Goal: Task Accomplishment & Management: Complete application form

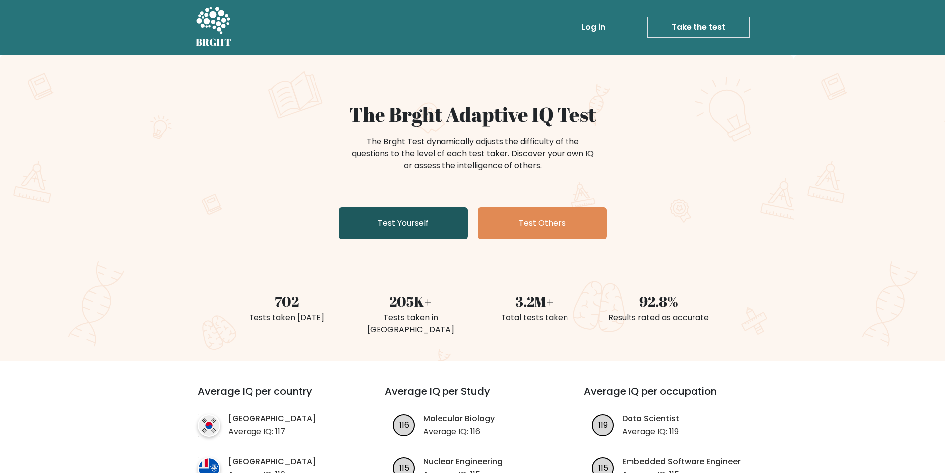
click at [429, 225] on link "Test Yourself" at bounding box center [403, 223] width 129 height 32
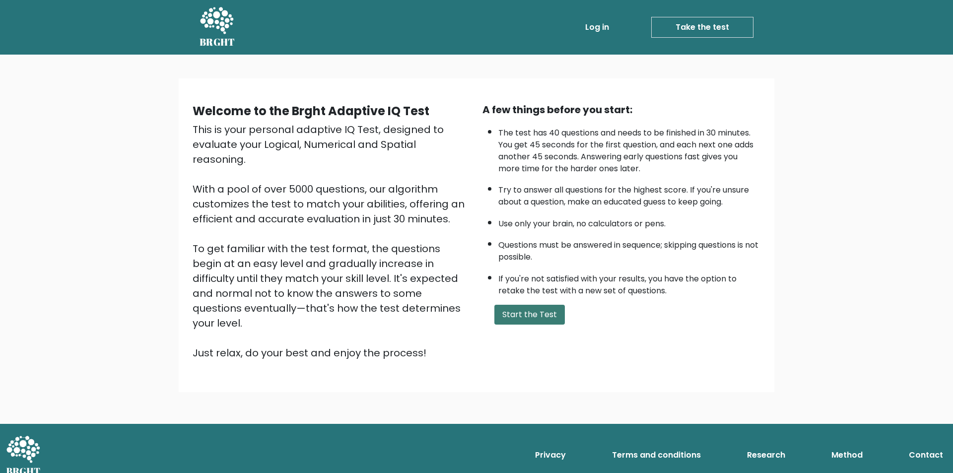
click at [532, 316] on button "Start the Test" at bounding box center [529, 315] width 70 height 20
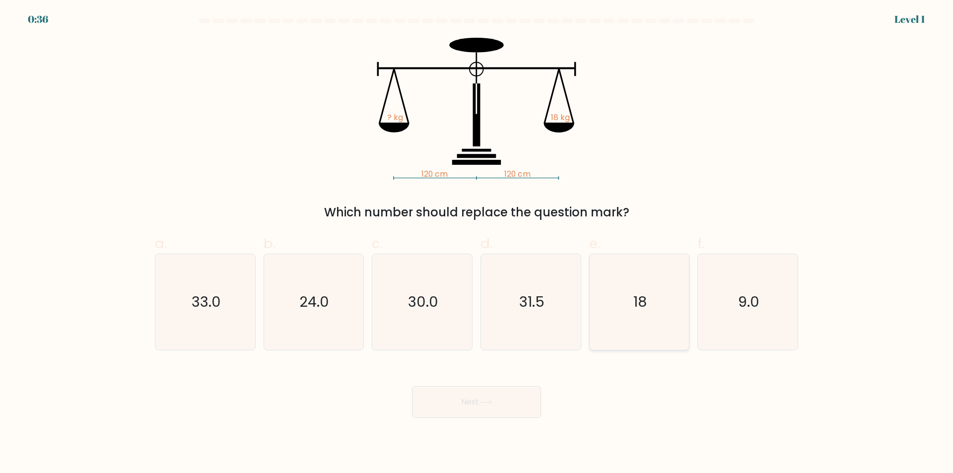
click at [636, 314] on icon "18" at bounding box center [639, 302] width 96 height 96
click at [477, 243] on input "e. 18" at bounding box center [476, 240] width 0 height 6
radio input "true"
click at [462, 407] on button "Next" at bounding box center [476, 402] width 129 height 32
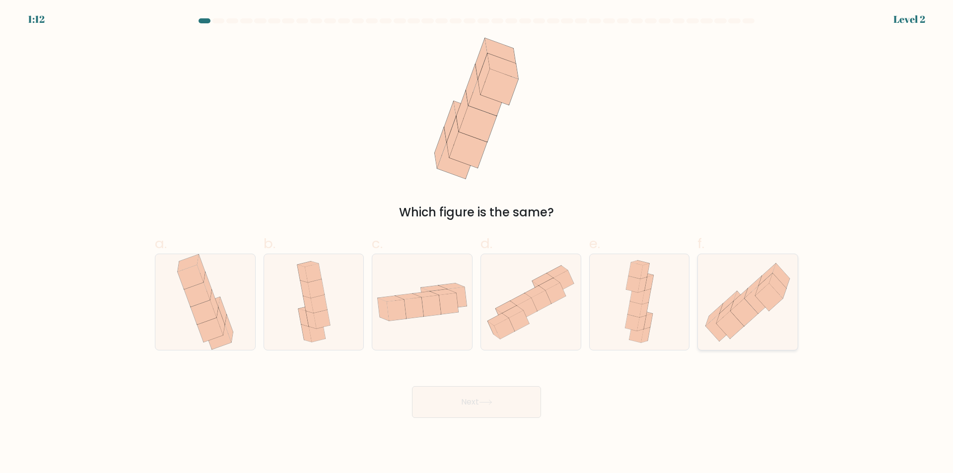
click at [736, 323] on icon at bounding box center [730, 325] width 27 height 28
click at [477, 243] on input "f." at bounding box center [476, 240] width 0 height 6
radio input "true"
click at [485, 397] on button "Next" at bounding box center [476, 402] width 129 height 32
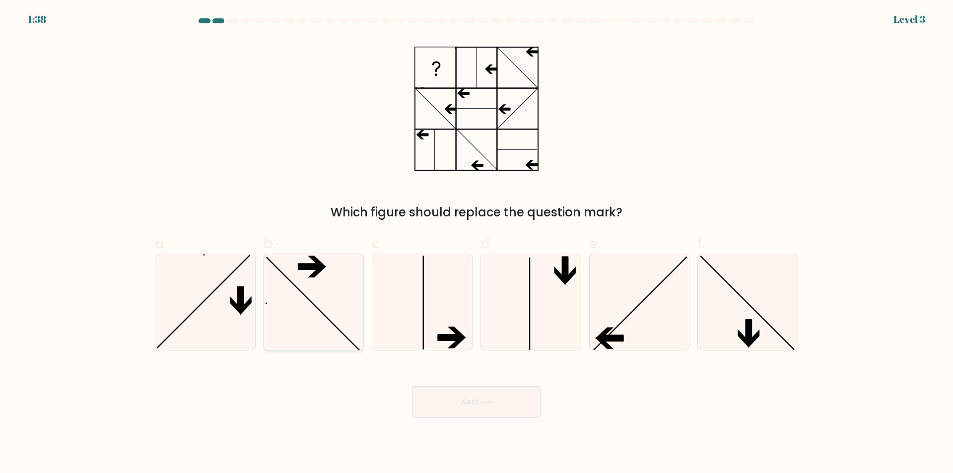
click at [328, 275] on icon at bounding box center [314, 302] width 96 height 96
click at [476, 243] on input "b." at bounding box center [476, 240] width 0 height 6
radio input "true"
click at [654, 323] on icon at bounding box center [639, 302] width 96 height 96
click at [477, 243] on input "e." at bounding box center [476, 240] width 0 height 6
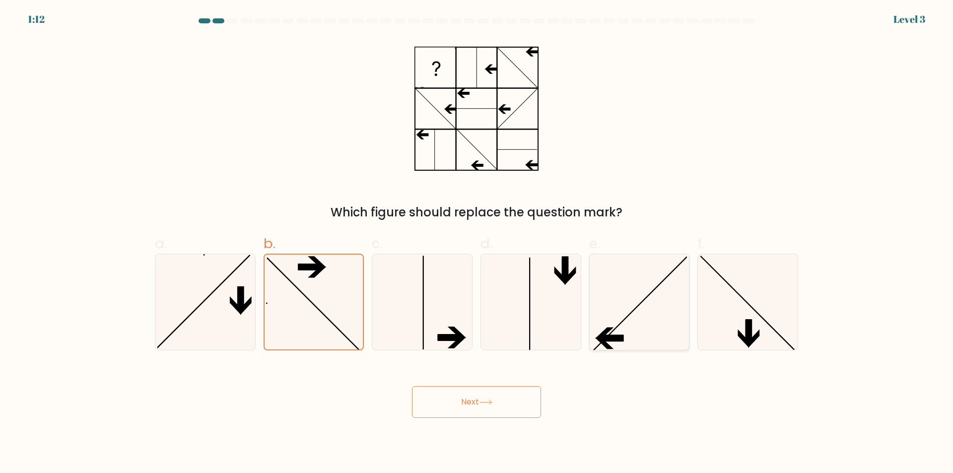
radio input "true"
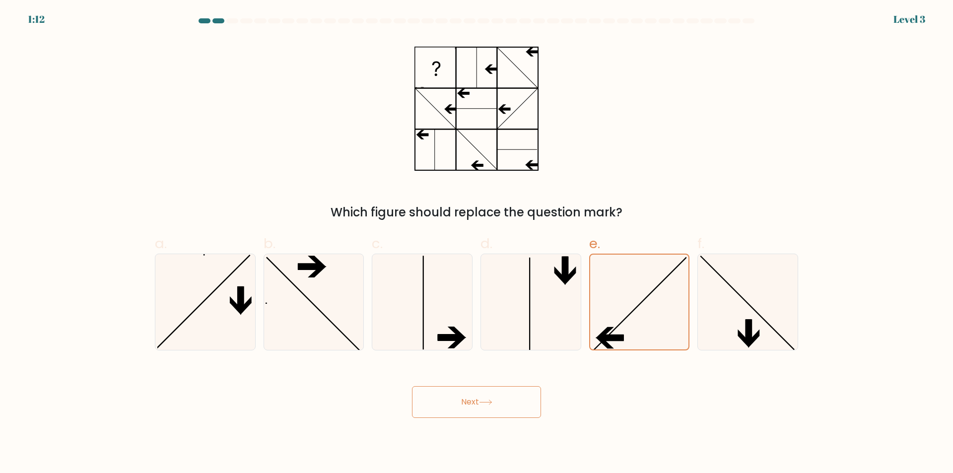
click at [460, 404] on button "Next" at bounding box center [476, 402] width 129 height 32
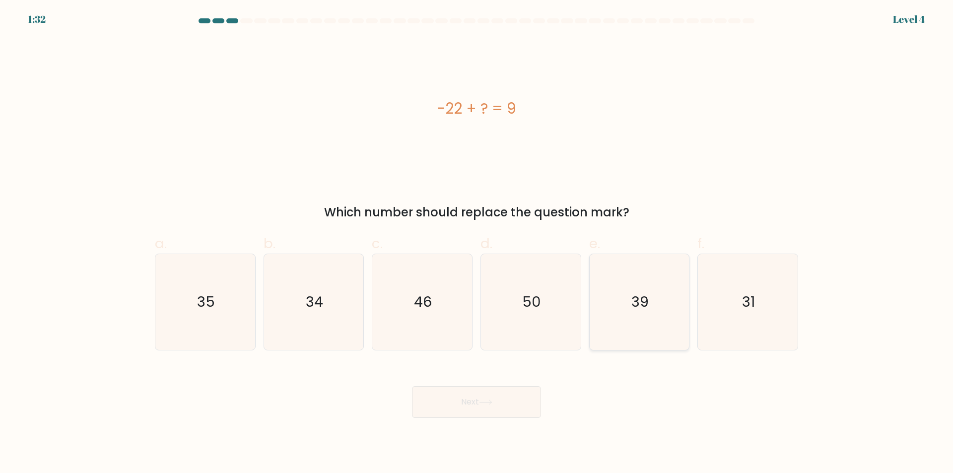
click at [651, 319] on icon "39" at bounding box center [639, 302] width 96 height 96
click at [477, 243] on input "e. 39" at bounding box center [476, 240] width 0 height 6
radio input "true"
click at [743, 310] on text "31" at bounding box center [748, 302] width 13 height 20
click at [477, 243] on input "f. 31" at bounding box center [476, 240] width 0 height 6
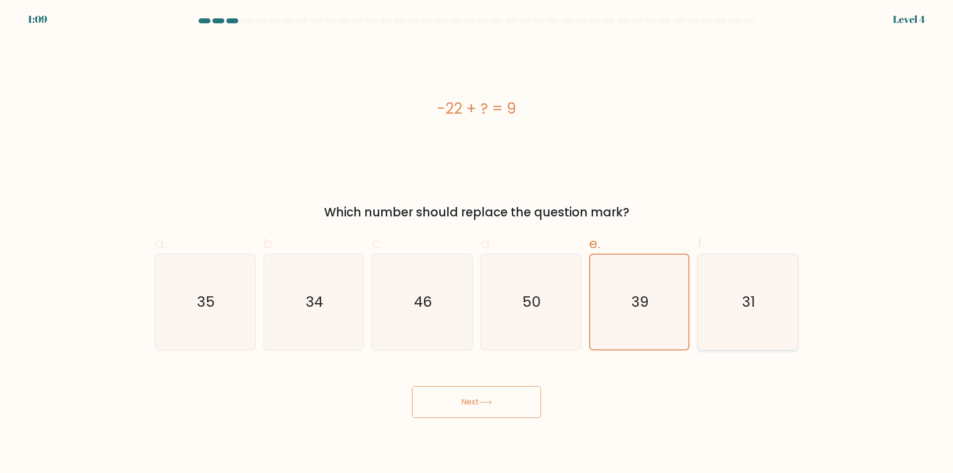
radio input "true"
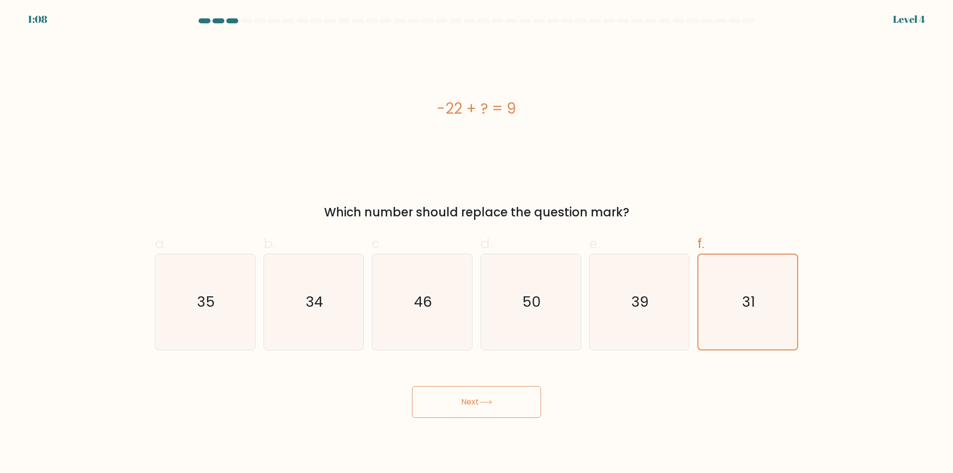
click at [456, 397] on button "Next" at bounding box center [476, 402] width 129 height 32
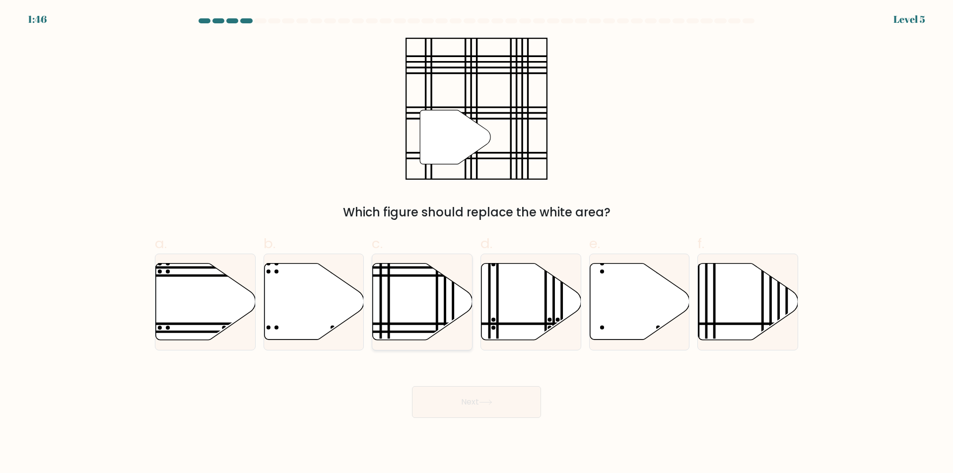
click at [407, 291] on icon at bounding box center [423, 302] width 100 height 76
click at [476, 243] on input "c." at bounding box center [476, 240] width 0 height 6
radio input "true"
click at [488, 400] on icon at bounding box center [485, 402] width 13 height 5
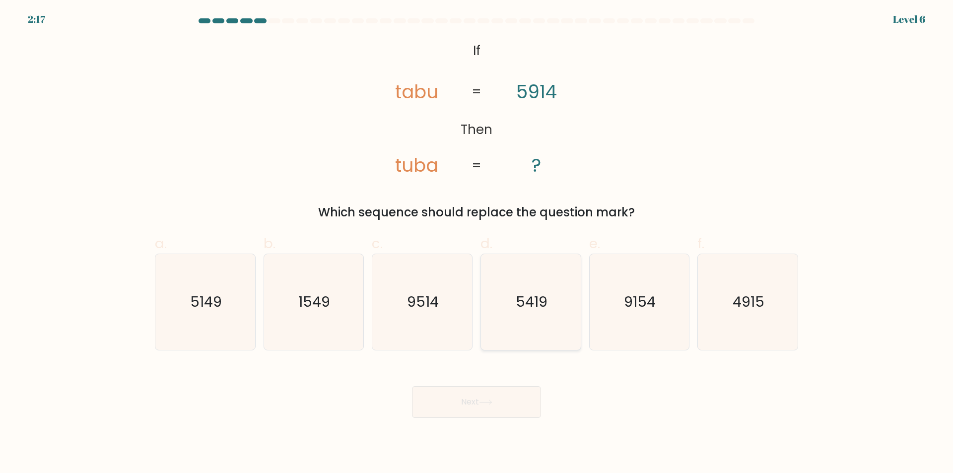
click at [546, 324] on icon "5419" at bounding box center [531, 302] width 96 height 96
click at [477, 243] on input "d. 5419" at bounding box center [476, 240] width 0 height 6
radio input "true"
click at [514, 409] on button "Next" at bounding box center [476, 402] width 129 height 32
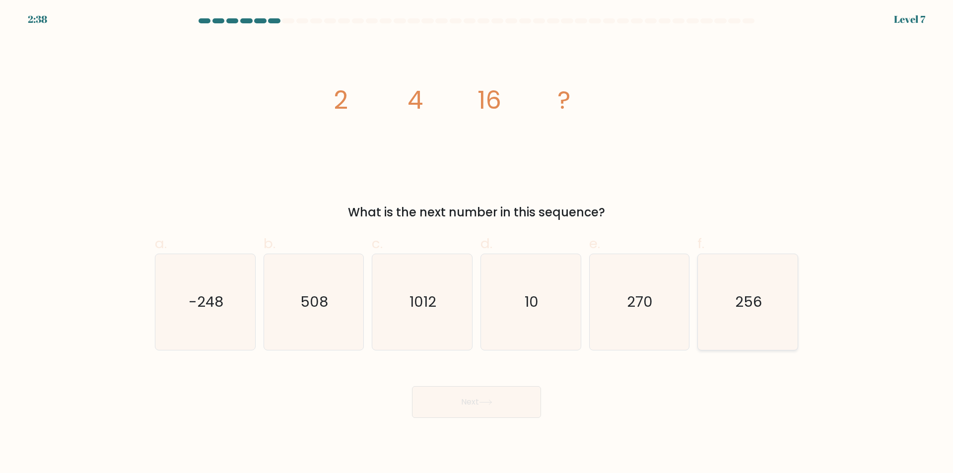
click at [734, 318] on icon "256" at bounding box center [748, 302] width 96 height 96
click at [477, 243] on input "f. 256" at bounding box center [476, 240] width 0 height 6
radio input "true"
click at [523, 392] on button "Next" at bounding box center [476, 402] width 129 height 32
click at [498, 397] on button "Next" at bounding box center [476, 402] width 129 height 32
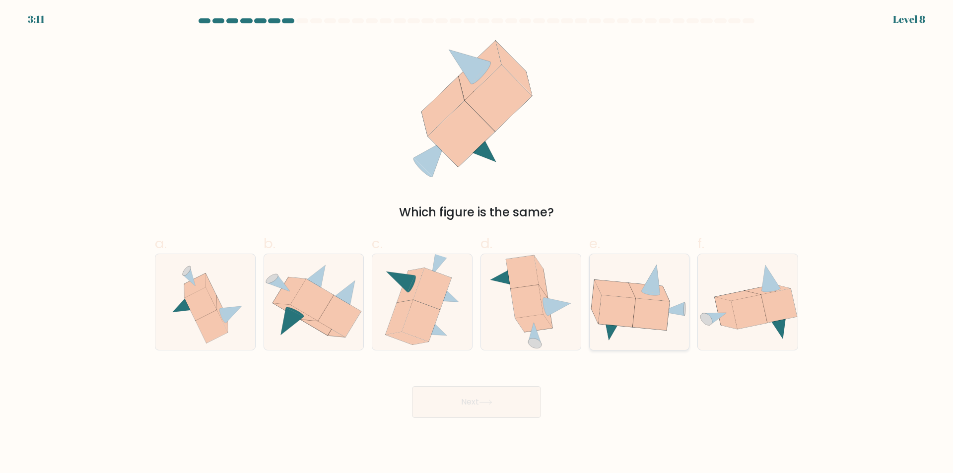
click at [626, 306] on icon at bounding box center [616, 311] width 37 height 32
click at [477, 243] on input "e." at bounding box center [476, 240] width 0 height 6
radio input "true"
click at [532, 309] on icon at bounding box center [527, 301] width 32 height 33
click at [477, 243] on input "d." at bounding box center [476, 240] width 0 height 6
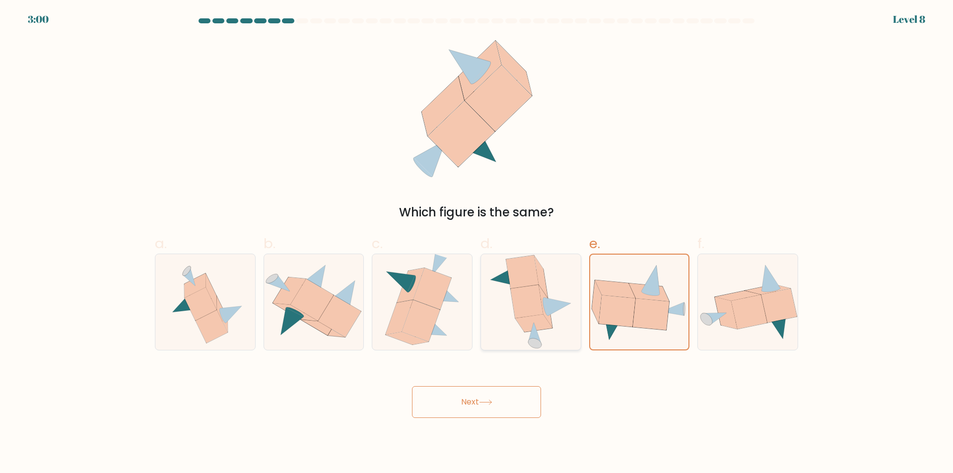
radio input "true"
click at [648, 315] on icon at bounding box center [650, 314] width 37 height 32
click at [477, 243] on input "e." at bounding box center [476, 240] width 0 height 6
radio input "true"
click at [545, 313] on icon at bounding box center [545, 306] width 13 height 42
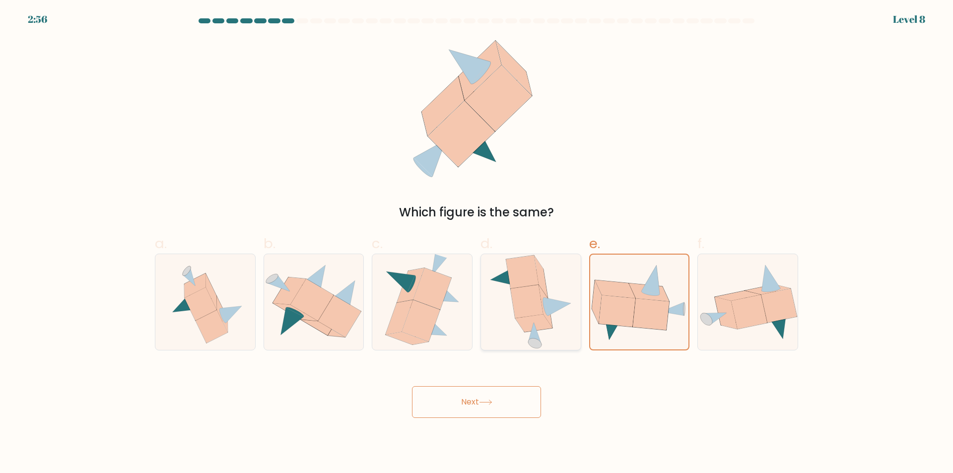
click at [477, 243] on input "d." at bounding box center [476, 240] width 0 height 6
radio input "true"
click at [508, 400] on button "Next" at bounding box center [476, 402] width 129 height 32
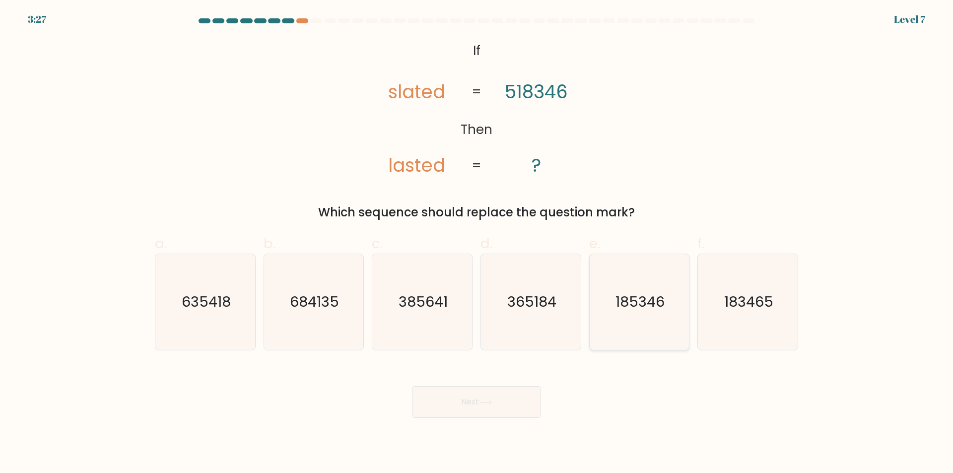
click at [633, 322] on icon "185346" at bounding box center [639, 302] width 96 height 96
click at [477, 243] on input "e. 185346" at bounding box center [476, 240] width 0 height 6
radio input "true"
click at [480, 399] on button "Next" at bounding box center [476, 402] width 129 height 32
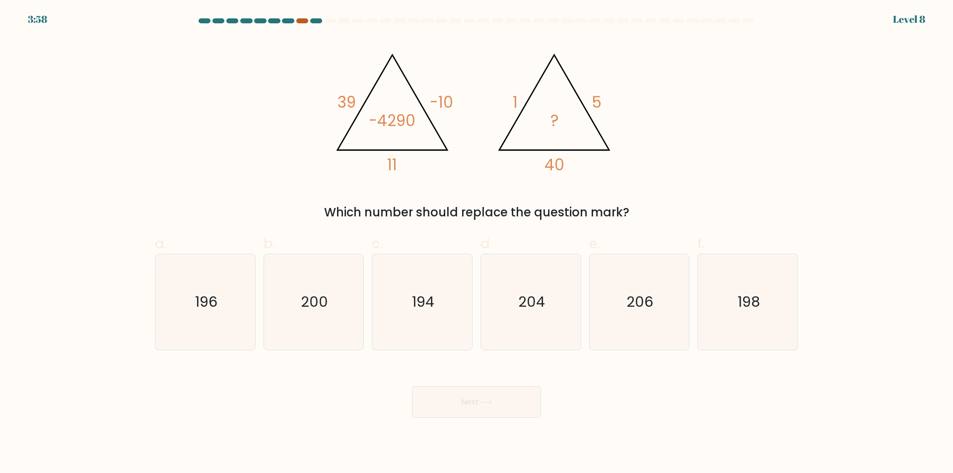
click at [299, 20] on div at bounding box center [302, 20] width 12 height 5
click at [524, 323] on icon "204" at bounding box center [531, 302] width 96 height 96
click at [477, 243] on input "d. 204" at bounding box center [476, 240] width 0 height 6
radio input "true"
click at [499, 409] on button "Next" at bounding box center [476, 402] width 129 height 32
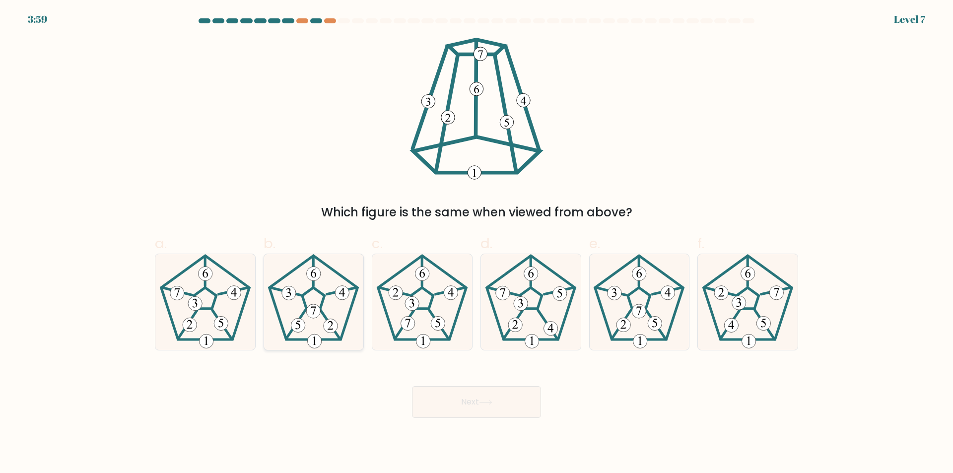
click at [314, 304] on icon at bounding box center [314, 302] width 96 height 96
click at [476, 243] on input "b." at bounding box center [476, 240] width 0 height 6
radio input "true"
click at [457, 405] on button "Next" at bounding box center [476, 402] width 129 height 32
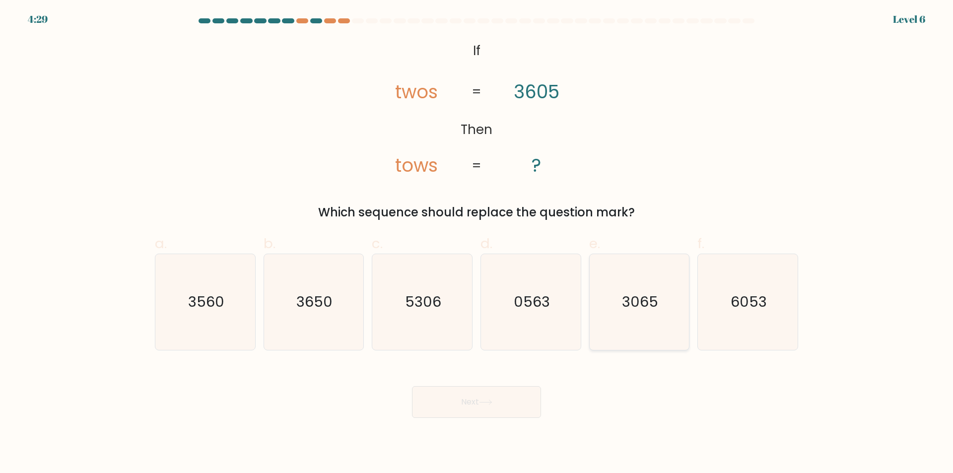
click at [650, 316] on icon "3065" at bounding box center [639, 302] width 96 height 96
click at [477, 243] on input "e. 3065" at bounding box center [476, 240] width 0 height 6
radio input "true"
click at [492, 402] on icon at bounding box center [485, 402] width 13 height 5
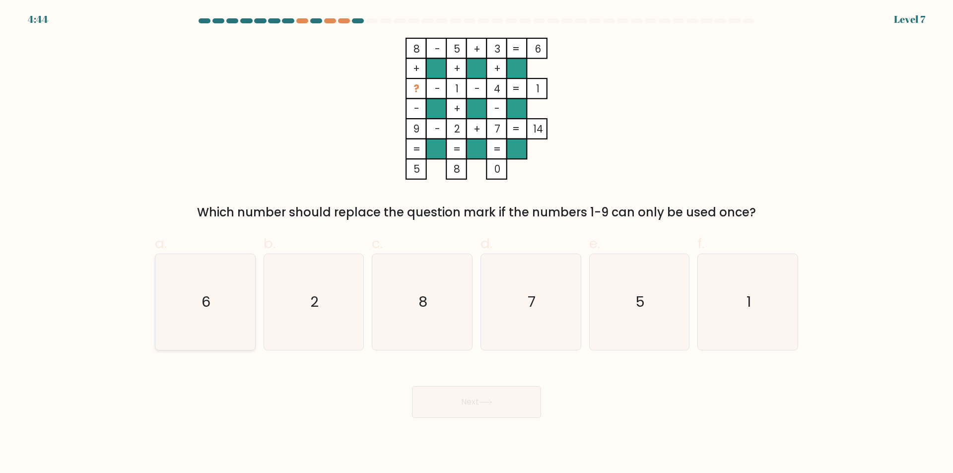
click at [229, 302] on icon "6" at bounding box center [205, 302] width 96 height 96
click at [476, 243] on input "a. 6" at bounding box center [476, 240] width 0 height 6
radio input "true"
click at [482, 416] on body "4:43 Level 7" at bounding box center [476, 236] width 953 height 473
click at [487, 409] on button "Next" at bounding box center [476, 402] width 129 height 32
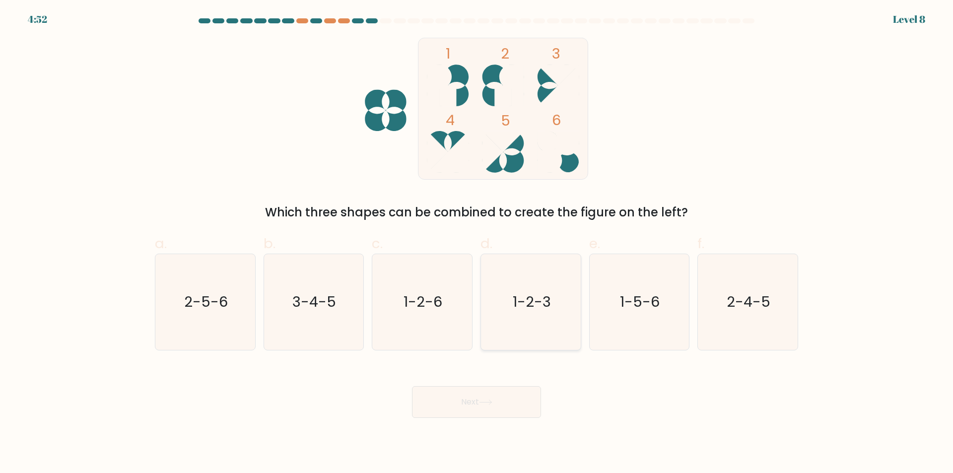
click at [541, 299] on text "1-2-3" at bounding box center [532, 302] width 38 height 20
click at [477, 243] on input "d. 1-2-3" at bounding box center [476, 240] width 0 height 6
radio input "true"
click at [485, 401] on icon at bounding box center [485, 402] width 13 height 5
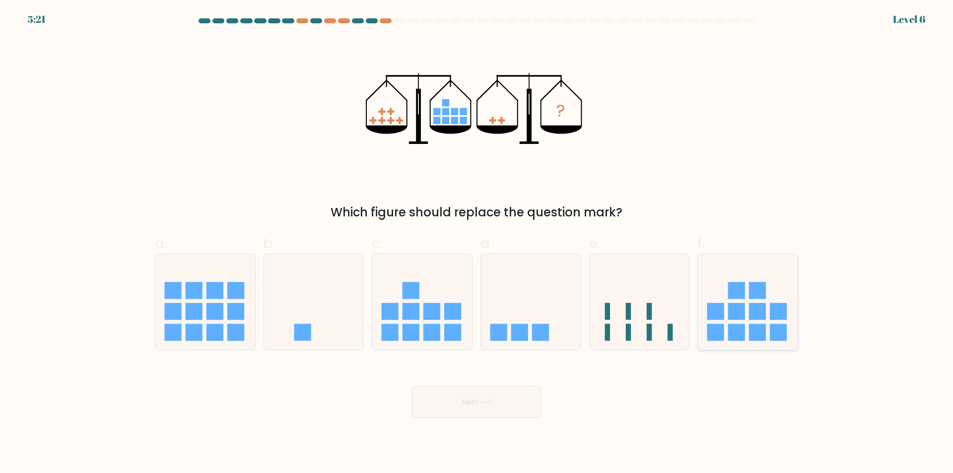
click at [740, 320] on rect at bounding box center [736, 311] width 17 height 17
click at [477, 243] on input "f." at bounding box center [476, 240] width 0 height 6
radio input "true"
click at [505, 405] on button "Next" at bounding box center [476, 402] width 129 height 32
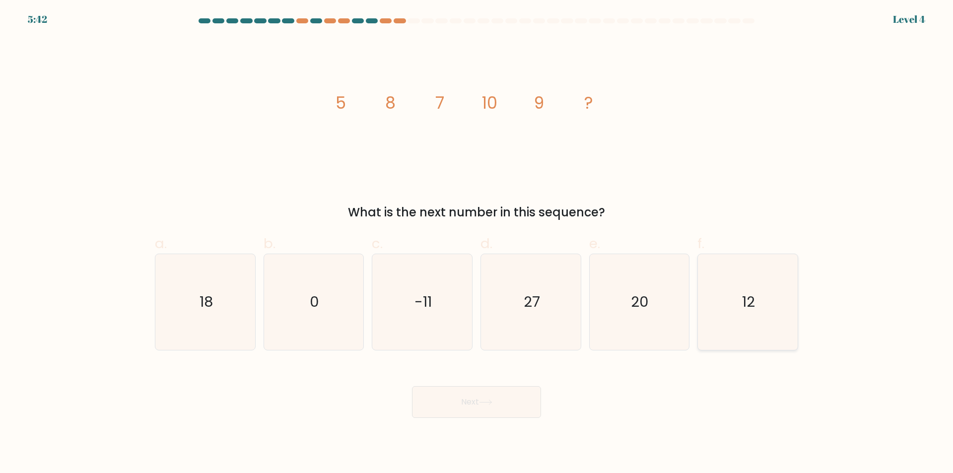
click at [774, 312] on icon "12" at bounding box center [748, 302] width 96 height 96
click at [477, 243] on input "f. 12" at bounding box center [476, 240] width 0 height 6
radio input "true"
click at [522, 413] on button "Next" at bounding box center [476, 402] width 129 height 32
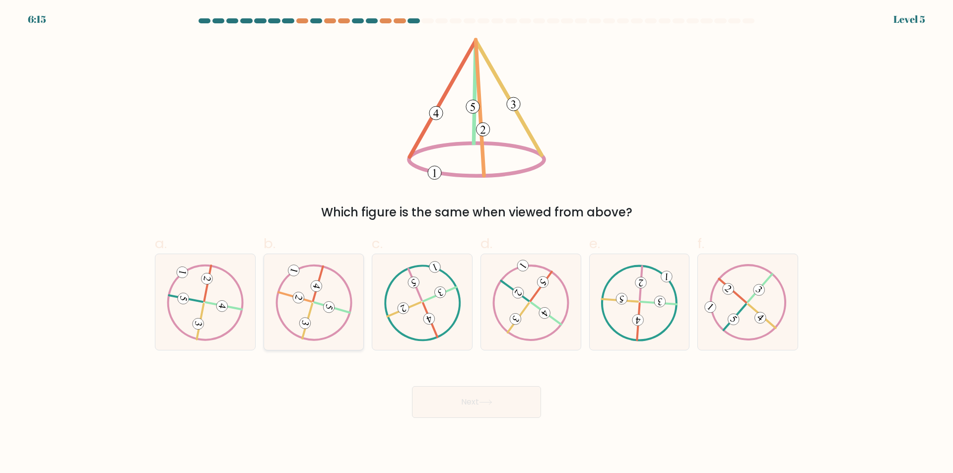
click at [334, 312] on icon at bounding box center [313, 302] width 77 height 76
click at [476, 243] on input "b." at bounding box center [476, 240] width 0 height 6
radio input "true"
click at [460, 404] on button "Next" at bounding box center [476, 402] width 129 height 32
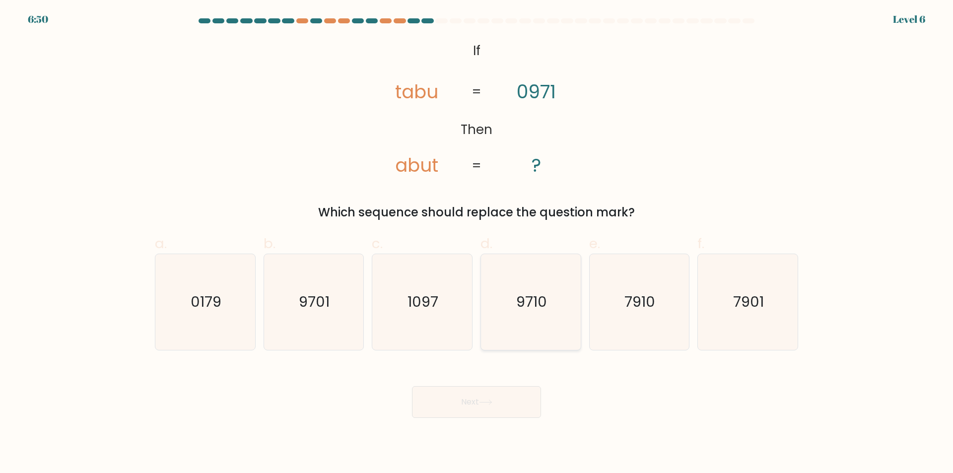
click at [538, 323] on icon "9710" at bounding box center [531, 302] width 96 height 96
click at [477, 243] on input "d. 9710" at bounding box center [476, 240] width 0 height 6
radio input "true"
click at [458, 409] on button "Next" at bounding box center [476, 402] width 129 height 32
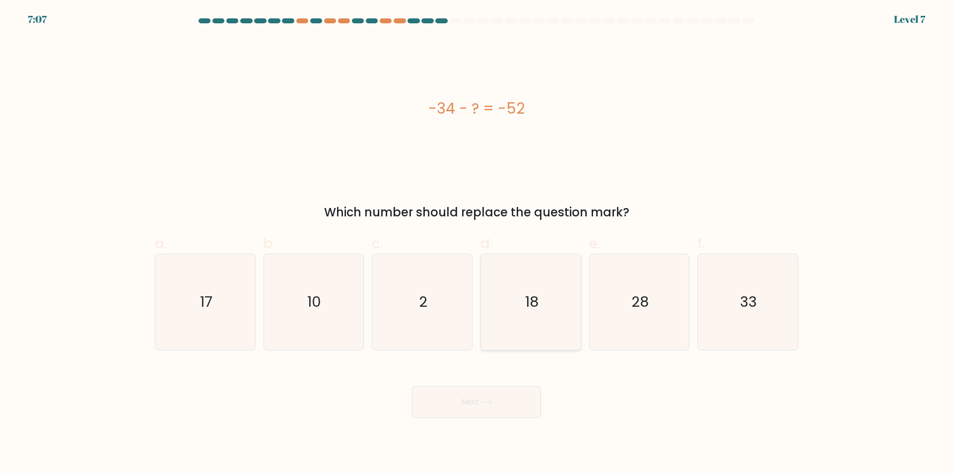
click at [547, 307] on icon "18" at bounding box center [531, 302] width 96 height 96
click at [477, 243] on input "d. 18" at bounding box center [476, 240] width 0 height 6
radio input "true"
click at [483, 410] on button "Next" at bounding box center [476, 402] width 129 height 32
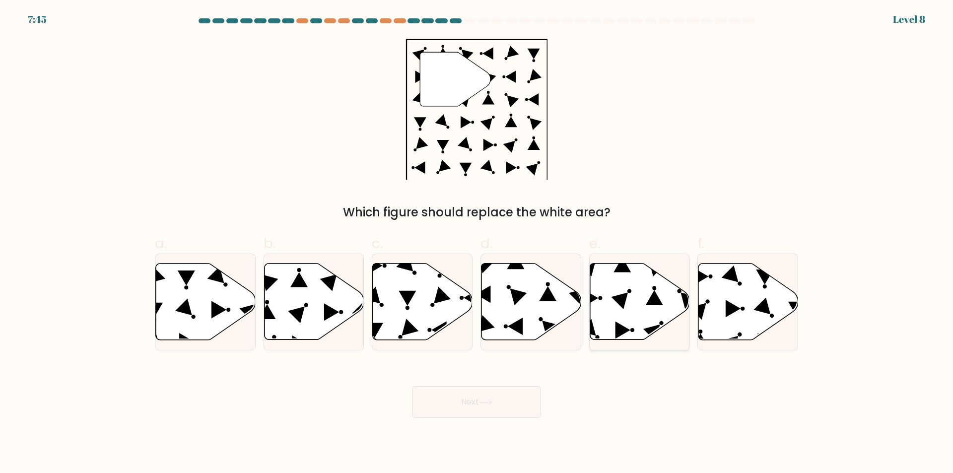
click at [649, 301] on icon at bounding box center [654, 297] width 17 height 15
click at [477, 243] on input "e." at bounding box center [476, 240] width 0 height 6
radio input "true"
click at [450, 396] on button "Next" at bounding box center [476, 402] width 129 height 32
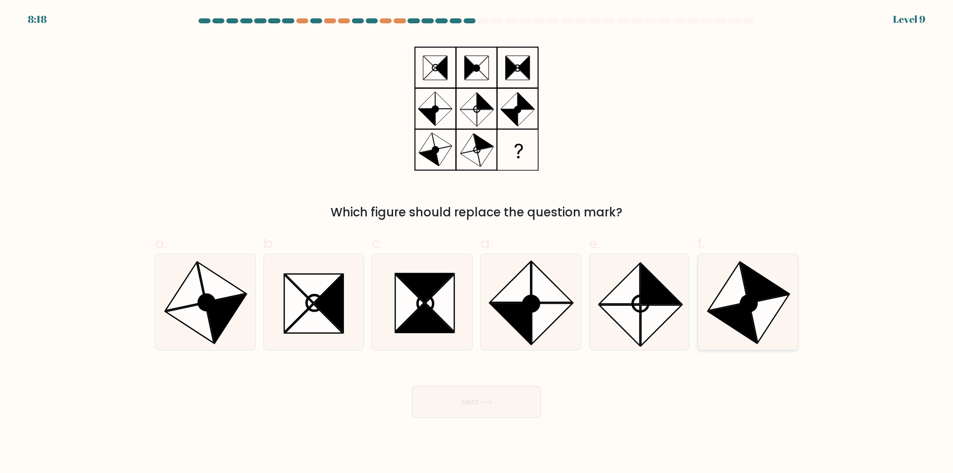
click at [739, 319] on icon at bounding box center [732, 323] width 48 height 40
click at [477, 243] on input "f." at bounding box center [476, 240] width 0 height 6
radio input "true"
click at [482, 398] on button "Next" at bounding box center [476, 402] width 129 height 32
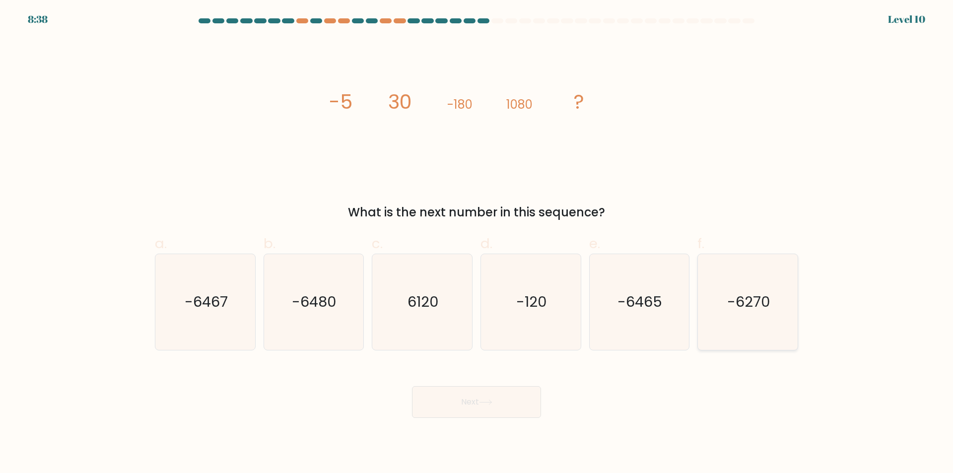
click at [745, 310] on text "-6270" at bounding box center [748, 302] width 43 height 20
click at [477, 243] on input "f. -6270" at bounding box center [476, 240] width 0 height 6
radio input "true"
click at [489, 400] on icon at bounding box center [485, 402] width 13 height 5
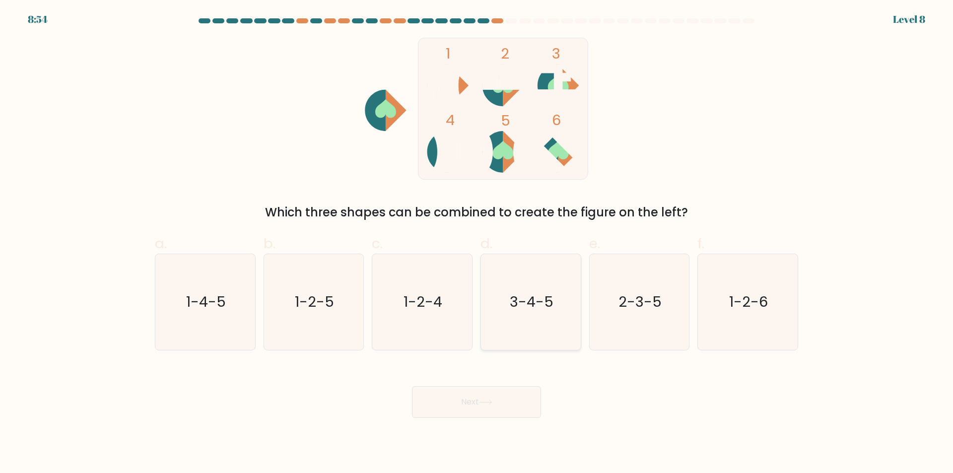
click at [562, 313] on icon "3-4-5" at bounding box center [531, 302] width 96 height 96
click at [477, 243] on input "d. 3-4-5" at bounding box center [476, 240] width 0 height 6
radio input "true"
click at [194, 314] on icon "1-4-5" at bounding box center [205, 302] width 96 height 96
click at [476, 243] on input "a. 1-4-5" at bounding box center [476, 240] width 0 height 6
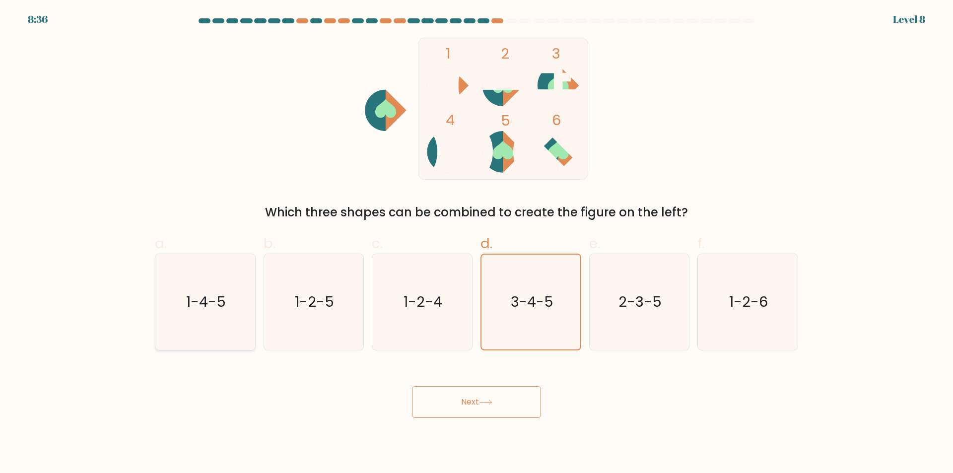
radio input "true"
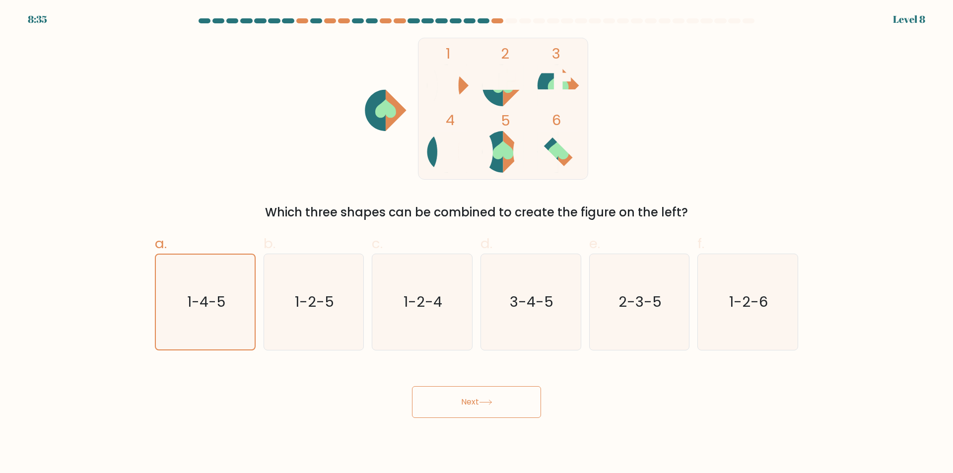
click at [468, 400] on button "Next" at bounding box center [476, 402] width 129 height 32
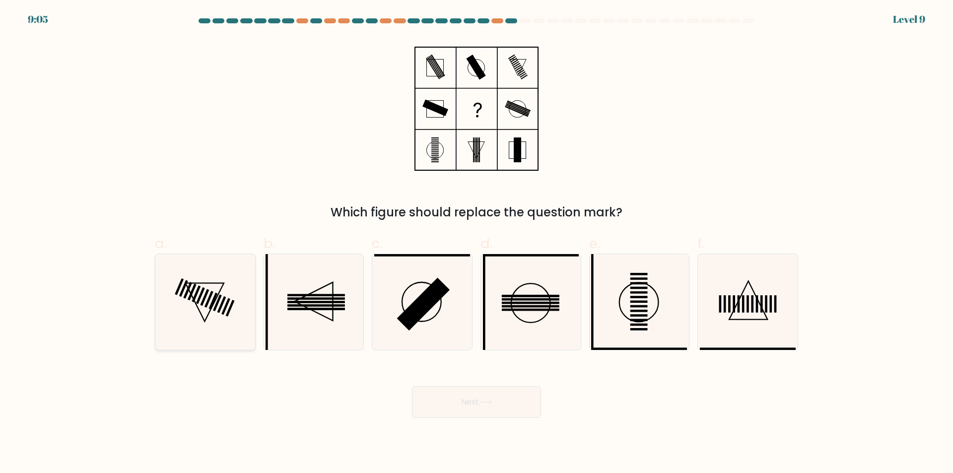
click at [221, 288] on icon at bounding box center [205, 302] width 38 height 38
click at [476, 243] on input "a." at bounding box center [476, 240] width 0 height 6
radio input "true"
click at [472, 398] on button "Next" at bounding box center [476, 402] width 129 height 32
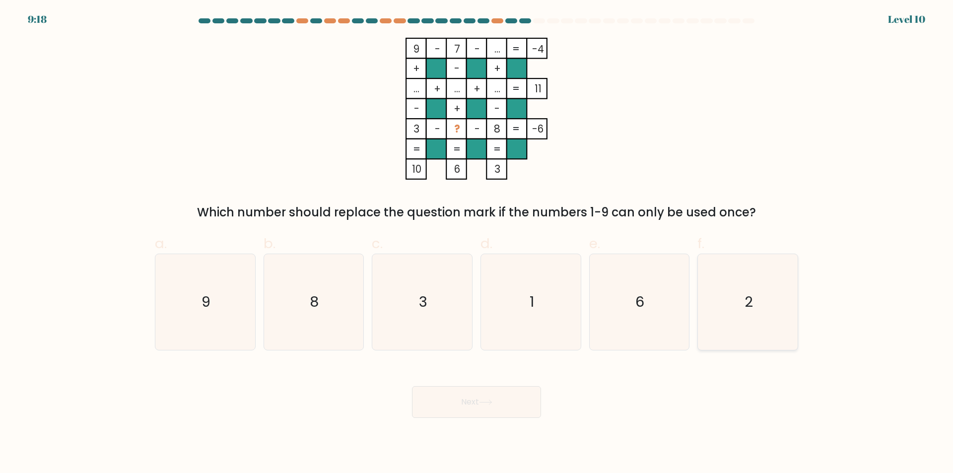
click at [764, 303] on icon "2" at bounding box center [748, 302] width 96 height 96
click at [477, 243] on input "f. 2" at bounding box center [476, 240] width 0 height 6
radio input "true"
click at [487, 398] on button "Next" at bounding box center [476, 402] width 129 height 32
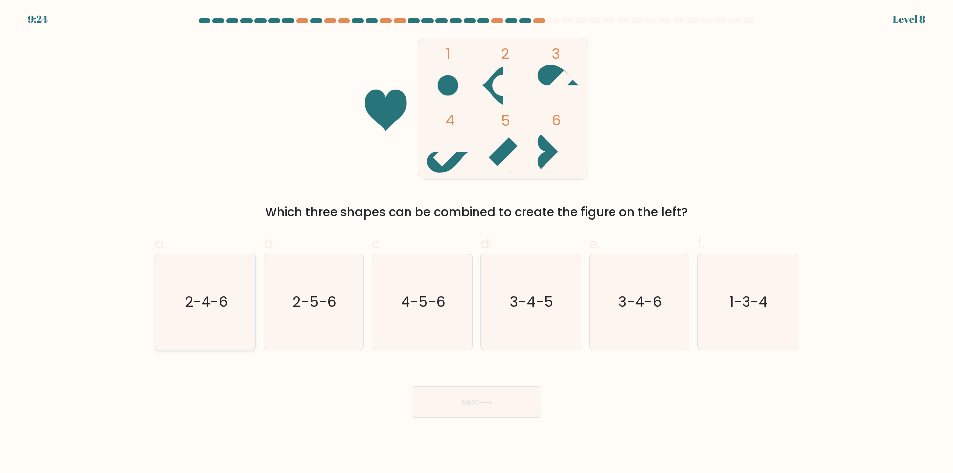
click at [225, 318] on icon "2-4-6" at bounding box center [205, 302] width 96 height 96
click at [476, 243] on input "a. 2-4-6" at bounding box center [476, 240] width 0 height 6
radio input "true"
click at [473, 392] on button "Next" at bounding box center [476, 402] width 129 height 32
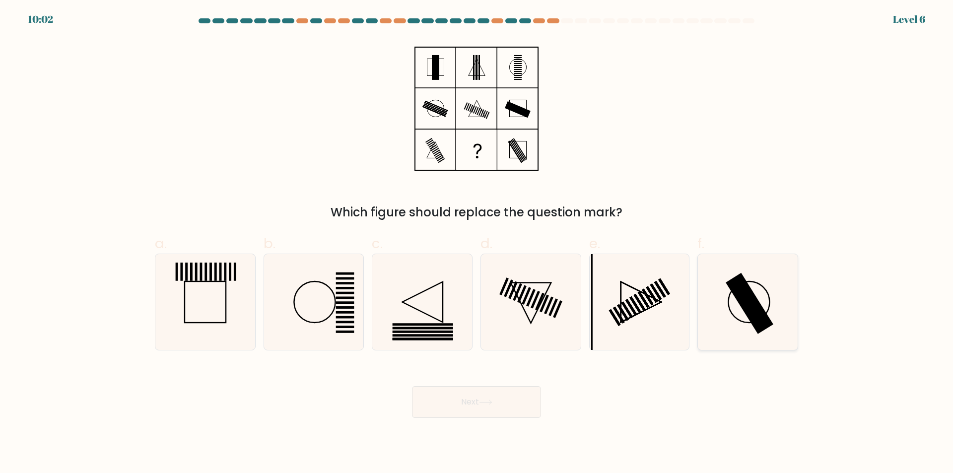
click at [763, 311] on rect at bounding box center [750, 303] width 48 height 61
click at [477, 243] on input "f." at bounding box center [476, 240] width 0 height 6
radio input "true"
click at [509, 411] on button "Next" at bounding box center [476, 402] width 129 height 32
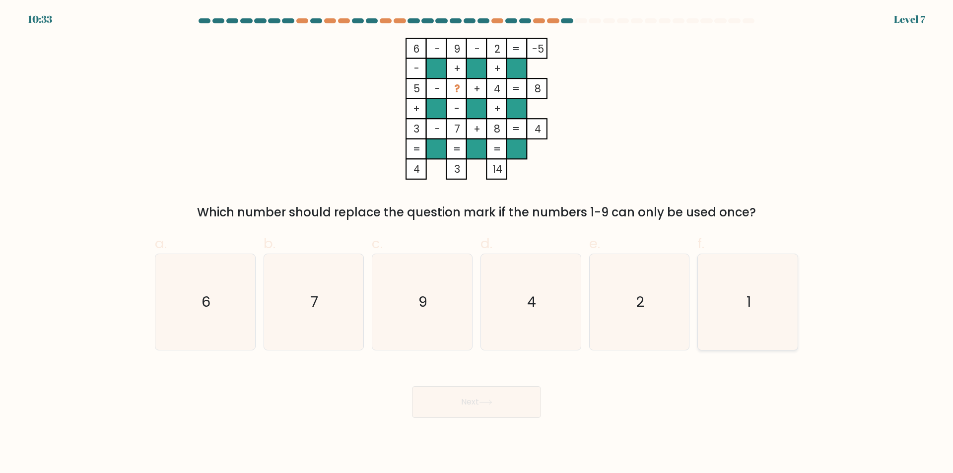
click at [780, 317] on icon "1" at bounding box center [748, 302] width 96 height 96
click at [477, 243] on input "f. 1" at bounding box center [476, 240] width 0 height 6
radio input "true"
click at [458, 410] on button "Next" at bounding box center [476, 402] width 129 height 32
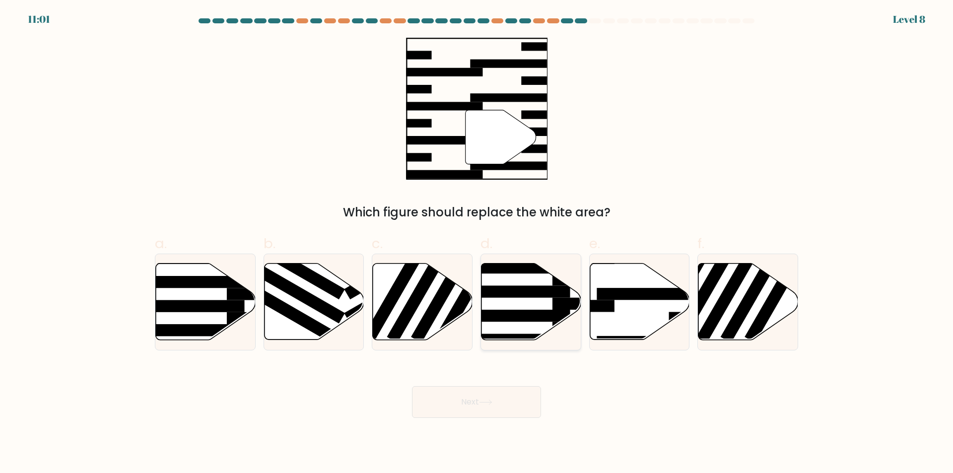
click at [543, 287] on rect at bounding box center [516, 292] width 108 height 12
click at [477, 243] on input "d." at bounding box center [476, 240] width 0 height 6
radio input "true"
click at [192, 291] on icon at bounding box center [206, 302] width 100 height 76
click at [476, 243] on input "a." at bounding box center [476, 240] width 0 height 6
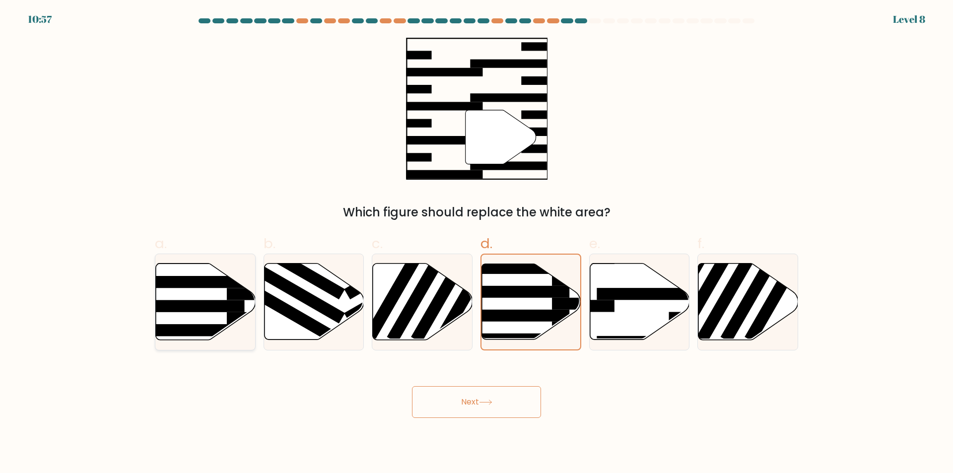
radio input "true"
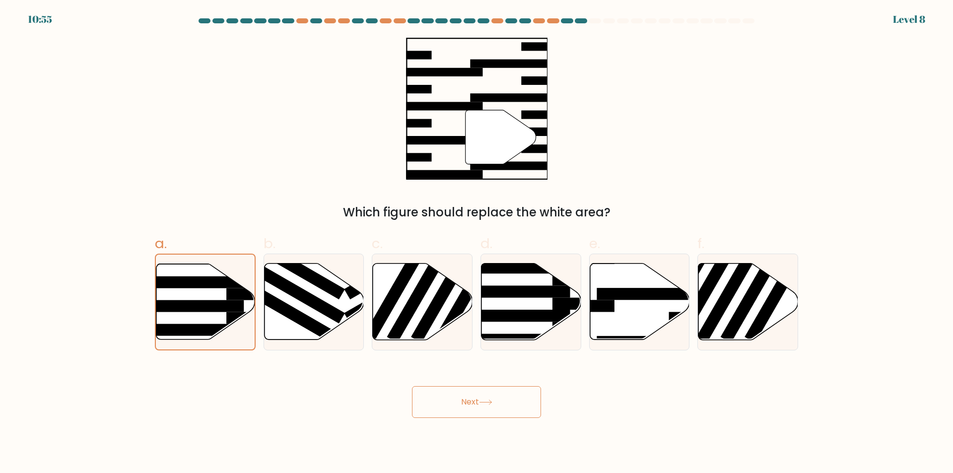
click at [469, 410] on button "Next" at bounding box center [476, 402] width 129 height 32
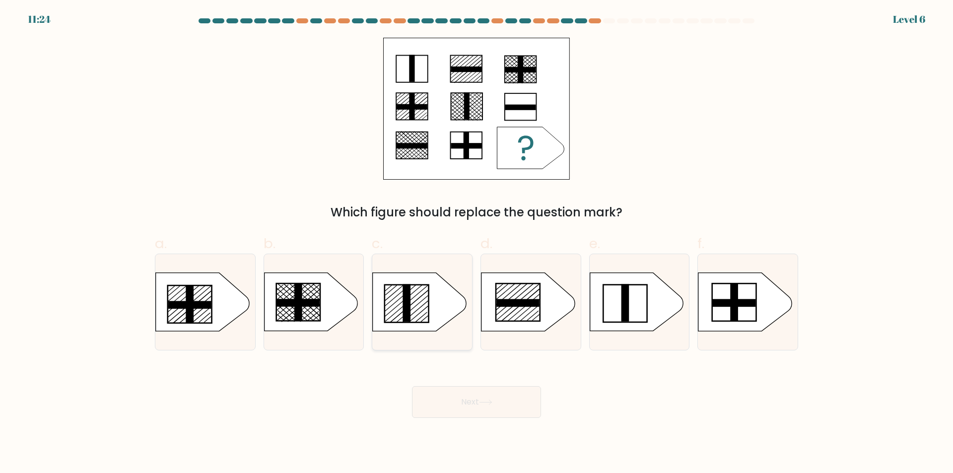
click at [411, 299] on icon at bounding box center [419, 302] width 93 height 58
click at [476, 243] on input "c." at bounding box center [476, 240] width 0 height 6
radio input "true"
click at [478, 406] on button "Next" at bounding box center [476, 402] width 129 height 32
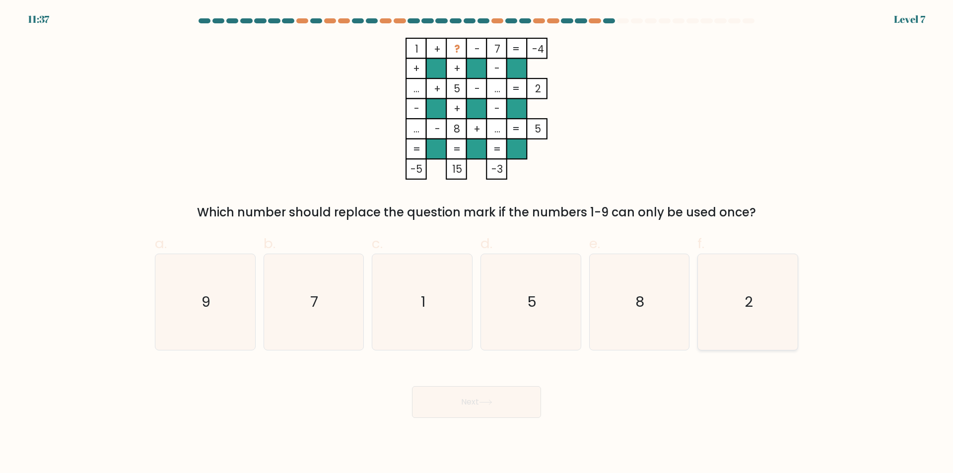
click at [733, 305] on icon "2" at bounding box center [748, 302] width 96 height 96
click at [477, 243] on input "f. 2" at bounding box center [476, 240] width 0 height 6
radio input "true"
click at [531, 393] on button "Next" at bounding box center [476, 402] width 129 height 32
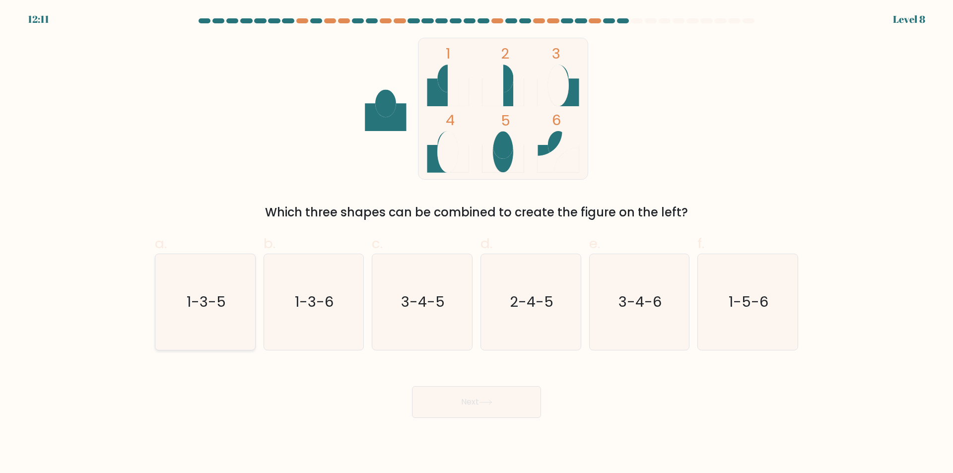
click at [210, 299] on text "1-3-5" at bounding box center [206, 302] width 39 height 20
click at [476, 243] on input "a. 1-3-5" at bounding box center [476, 240] width 0 height 6
radio input "true"
click at [480, 401] on button "Next" at bounding box center [476, 402] width 129 height 32
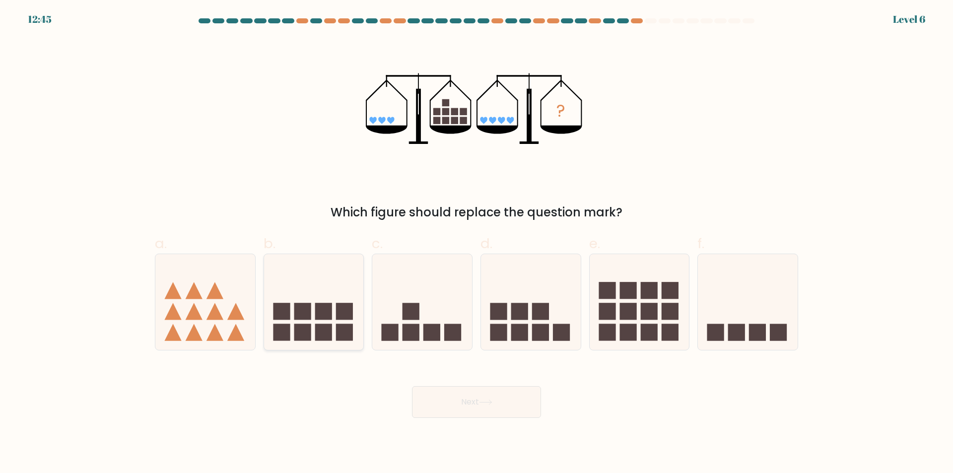
click at [337, 324] on icon at bounding box center [314, 302] width 100 height 82
click at [476, 243] on input "b." at bounding box center [476, 240] width 0 height 6
radio input "true"
click at [480, 406] on button "Next" at bounding box center [476, 402] width 129 height 32
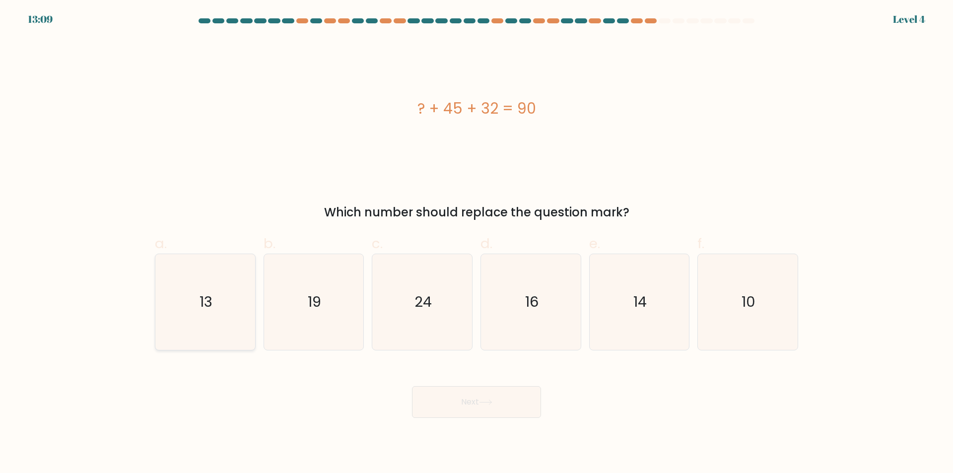
click at [216, 309] on icon "13" at bounding box center [205, 302] width 96 height 96
click at [476, 243] on input "a. 13" at bounding box center [476, 240] width 0 height 6
radio input "true"
click at [502, 400] on button "Next" at bounding box center [476, 402] width 129 height 32
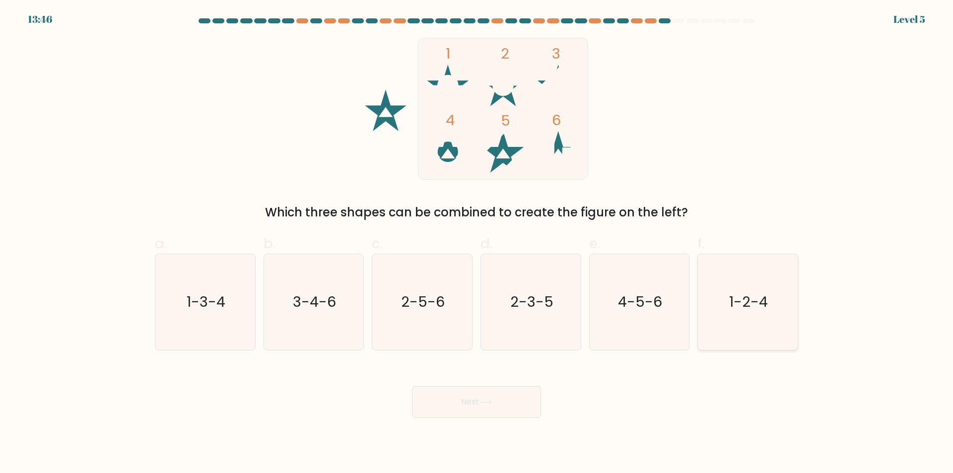
click at [726, 317] on icon "1-2-4" at bounding box center [748, 302] width 96 height 96
click at [477, 243] on input "f. 1-2-4" at bounding box center [476, 240] width 0 height 6
radio input "true"
click at [495, 407] on button "Next" at bounding box center [476, 402] width 129 height 32
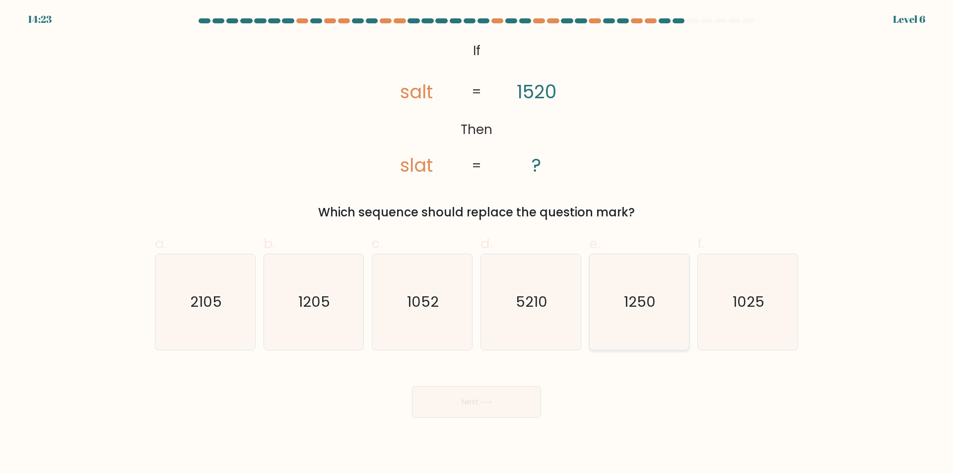
click at [650, 323] on icon "1250" at bounding box center [639, 302] width 96 height 96
click at [477, 243] on input "e. 1250" at bounding box center [476, 240] width 0 height 6
radio input "true"
click at [482, 403] on icon at bounding box center [485, 402] width 13 height 5
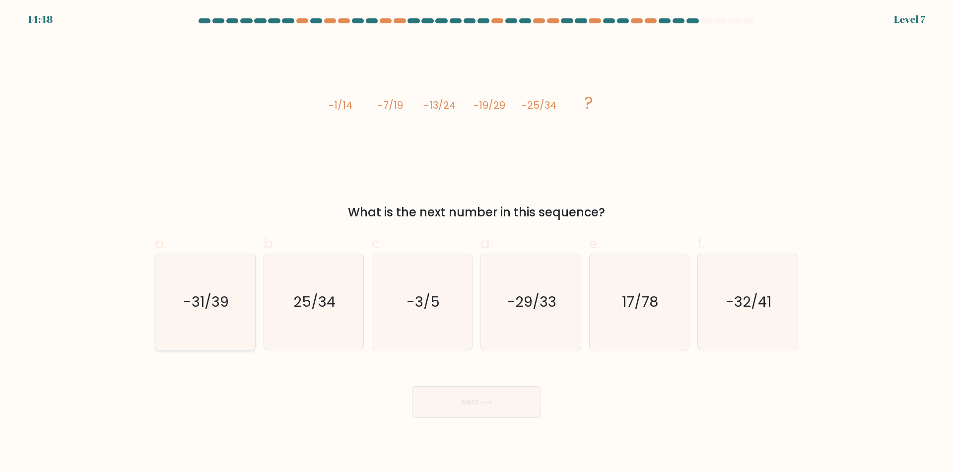
click at [227, 307] on text "-31/39" at bounding box center [206, 302] width 46 height 20
click at [476, 243] on input "a. -31/39" at bounding box center [476, 240] width 0 height 6
radio input "true"
click at [462, 401] on button "Next" at bounding box center [476, 402] width 129 height 32
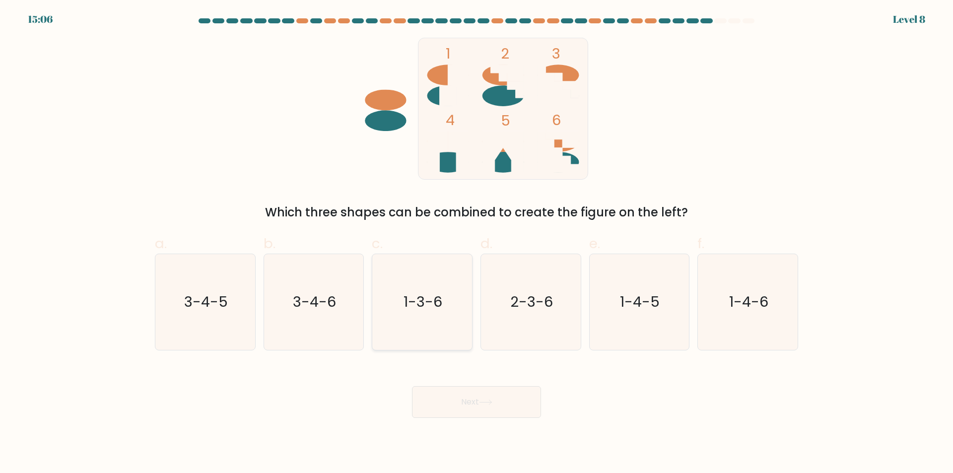
click at [433, 316] on icon "1-3-6" at bounding box center [422, 302] width 96 height 96
click at [476, 243] on input "c. 1-3-6" at bounding box center [476, 240] width 0 height 6
radio input "true"
click at [470, 402] on button "Next" at bounding box center [476, 402] width 129 height 32
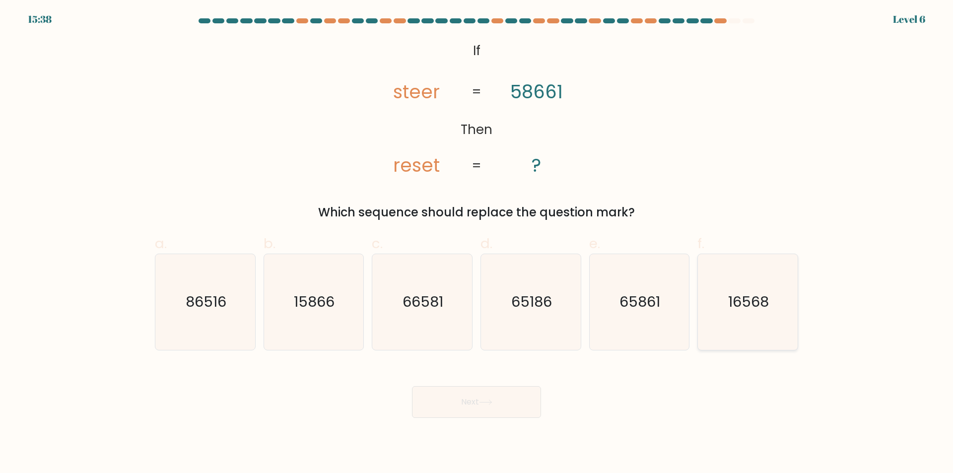
click at [736, 297] on text "16568" at bounding box center [749, 302] width 41 height 20
click at [477, 243] on input "f. 16568" at bounding box center [476, 240] width 0 height 6
radio input "true"
click at [476, 399] on button "Next" at bounding box center [476, 402] width 129 height 32
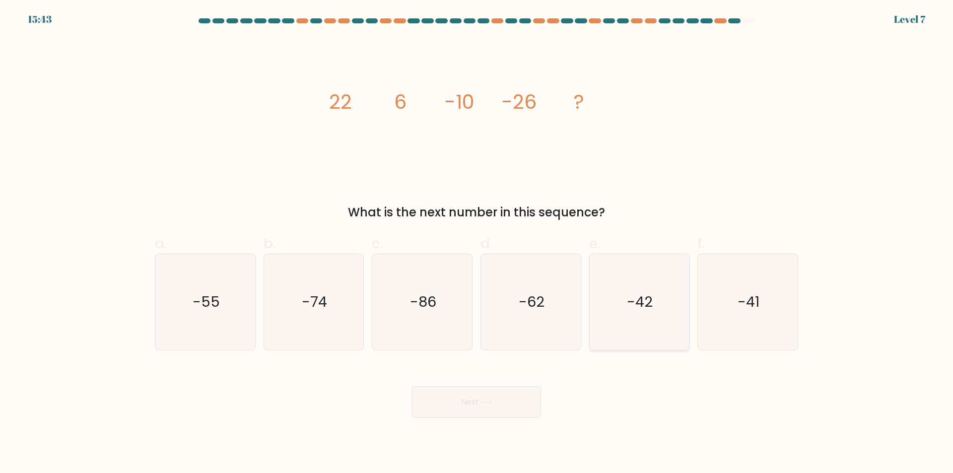
click at [649, 311] on text "-42" at bounding box center [640, 302] width 26 height 20
click at [477, 243] on input "e. -42" at bounding box center [476, 240] width 0 height 6
radio input "true"
click at [499, 404] on button "Next" at bounding box center [476, 402] width 129 height 32
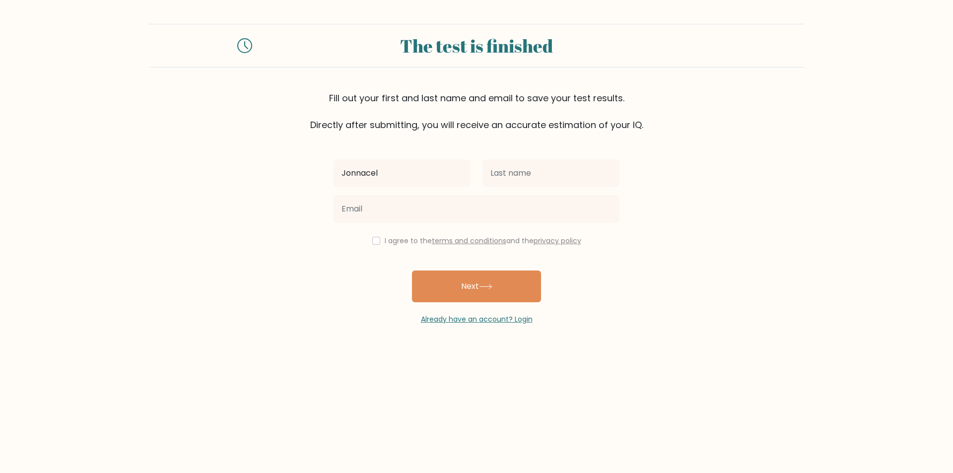
type input "Jonnacel"
click at [535, 186] on input "text" at bounding box center [550, 173] width 137 height 28
click at [539, 182] on input "text" at bounding box center [550, 173] width 137 height 28
type input "Gabagat"
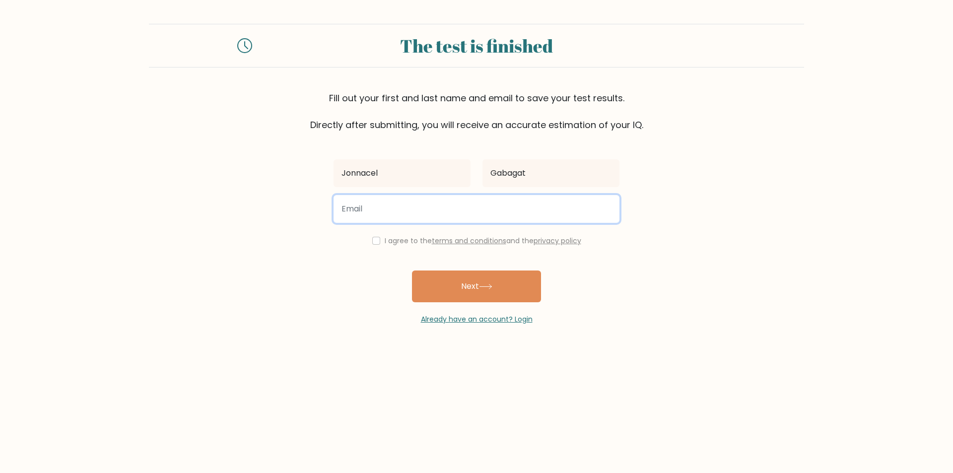
click at [420, 202] on input "email" at bounding box center [477, 209] width 286 height 28
type input "jonnacelgabagat24@gmail.com"
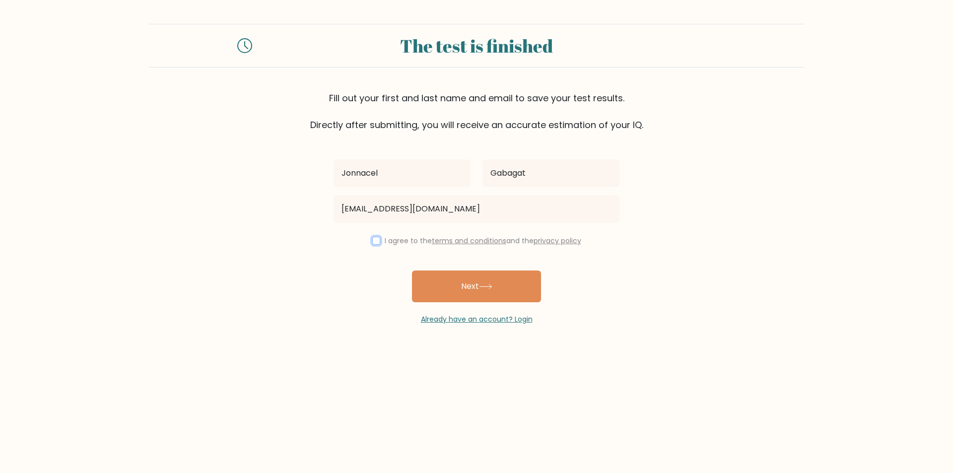
click at [376, 239] on input "checkbox" at bounding box center [376, 241] width 8 height 8
checkbox input "true"
click at [489, 281] on button "Next" at bounding box center [476, 286] width 129 height 32
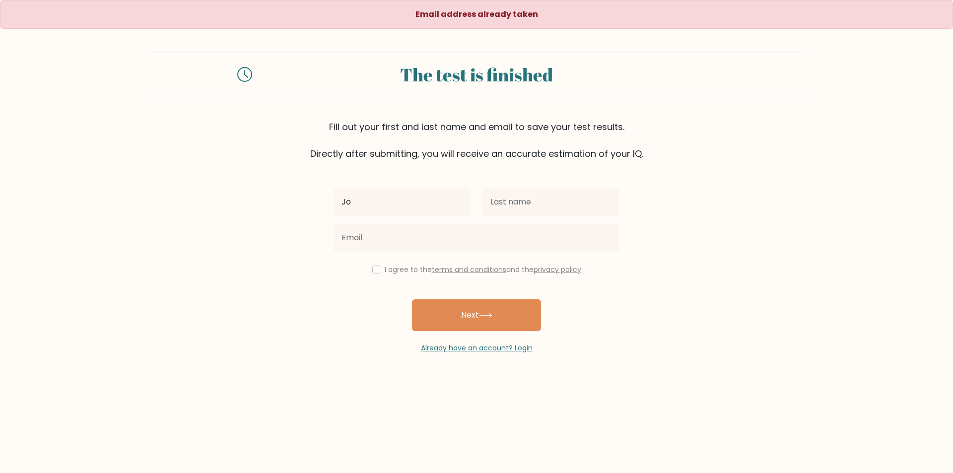
type input "Jonnacel"
click at [514, 202] on input "text" at bounding box center [550, 202] width 137 height 28
type input "Gabagat"
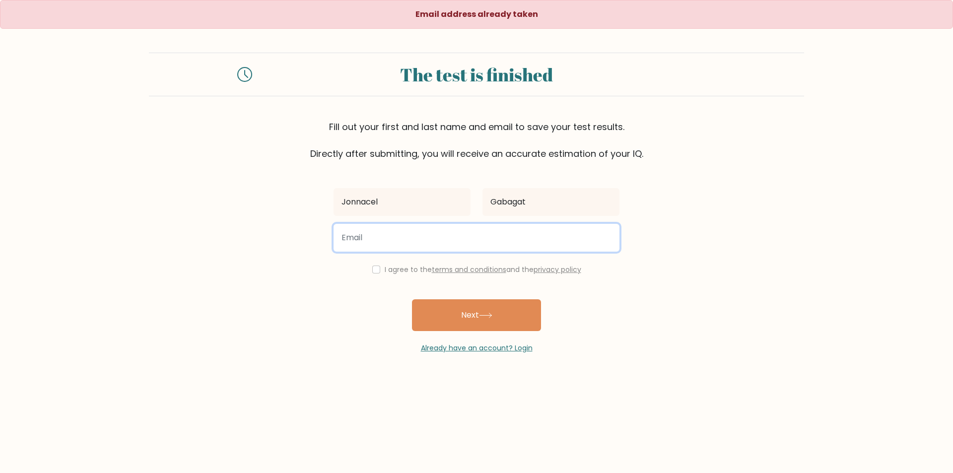
click at [425, 233] on input "email" at bounding box center [477, 238] width 286 height 28
type input "jonnacelgabagat24@gmail.com"
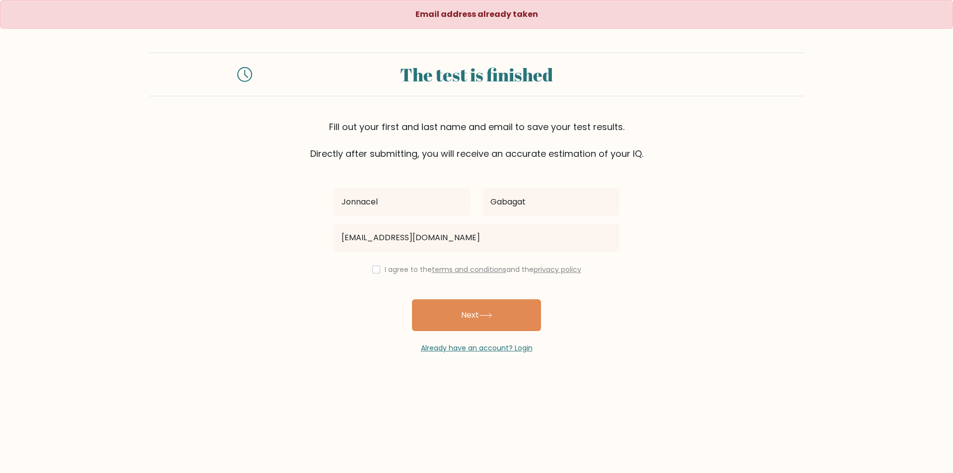
click at [379, 270] on div "I agree to the terms and conditions and the privacy policy" at bounding box center [477, 270] width 298 height 12
click at [376, 267] on input "checkbox" at bounding box center [376, 270] width 8 height 8
checkbox input "true"
click at [483, 318] on icon at bounding box center [485, 315] width 13 height 5
